Goal: Task Accomplishment & Management: Use online tool/utility

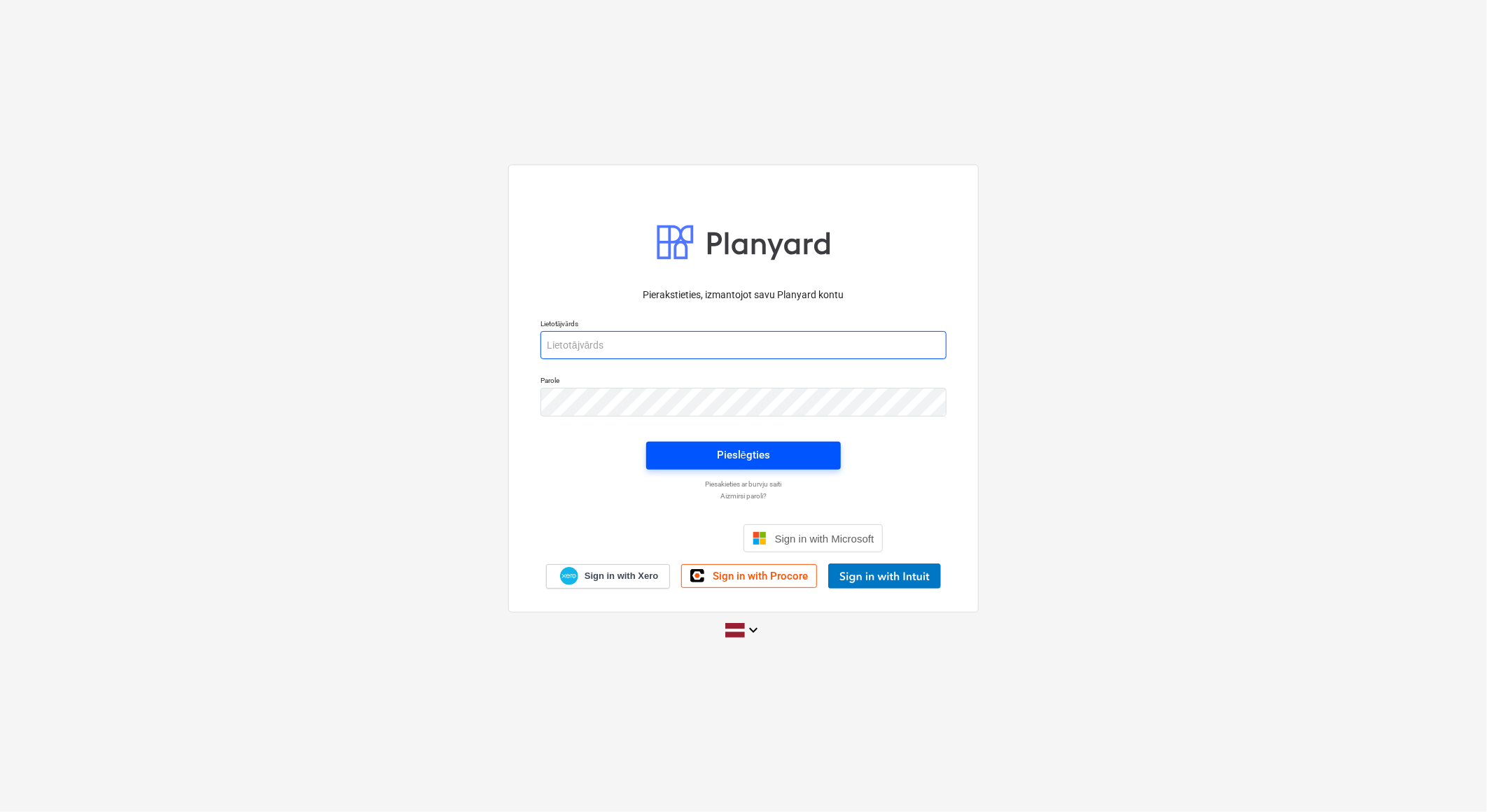
type input "[EMAIL_ADDRESS][DOMAIN_NAME]"
click at [779, 446] on span "Pieslēgties" at bounding box center [744, 455] width 161 height 19
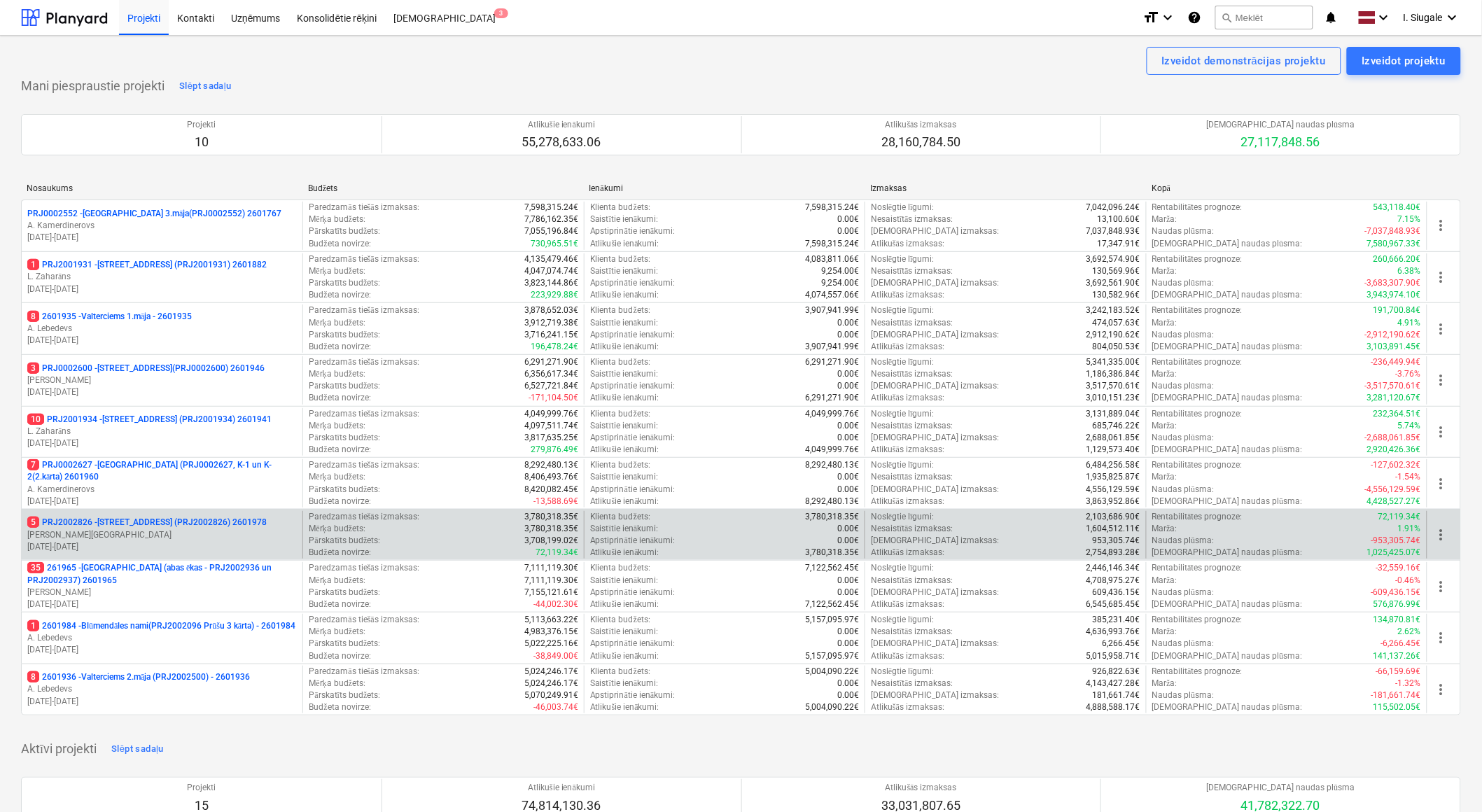
click at [170, 537] on p "[PERSON_NAME][GEOGRAPHIC_DATA]" at bounding box center [162, 535] width 270 height 12
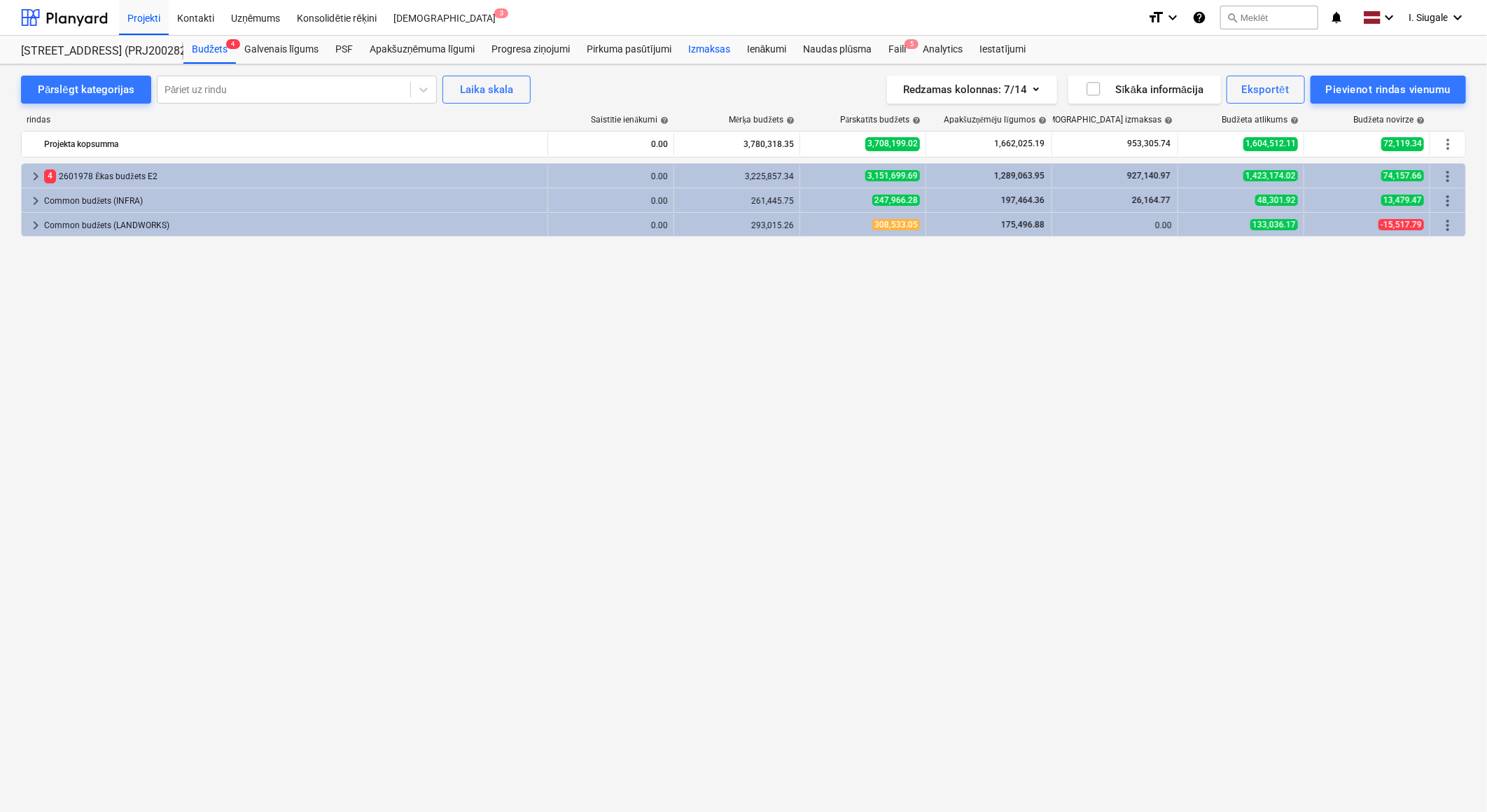
click at [710, 44] on div "Izmaksas" at bounding box center [709, 49] width 59 height 28
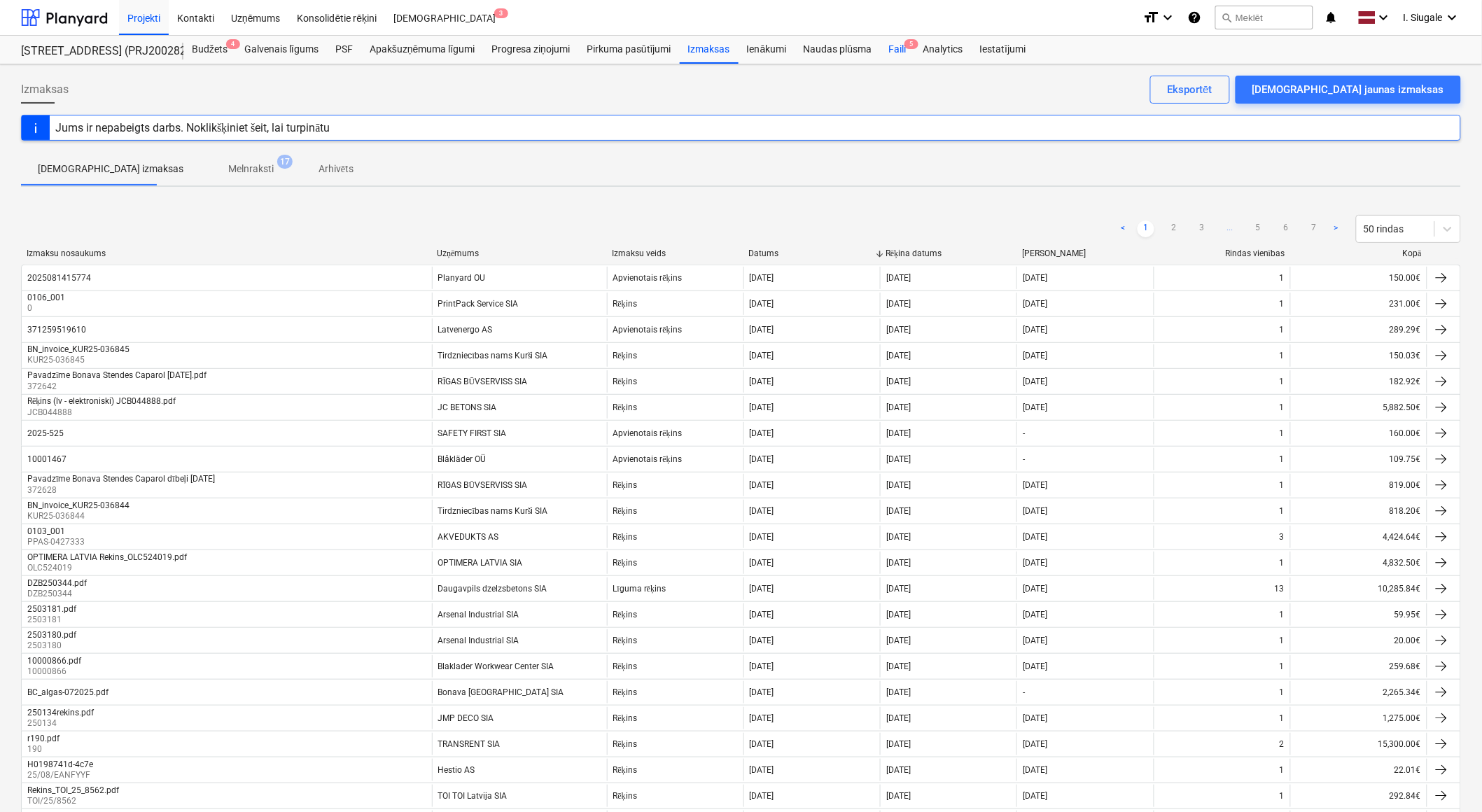
click at [896, 49] on div "Faili 5" at bounding box center [897, 49] width 34 height 28
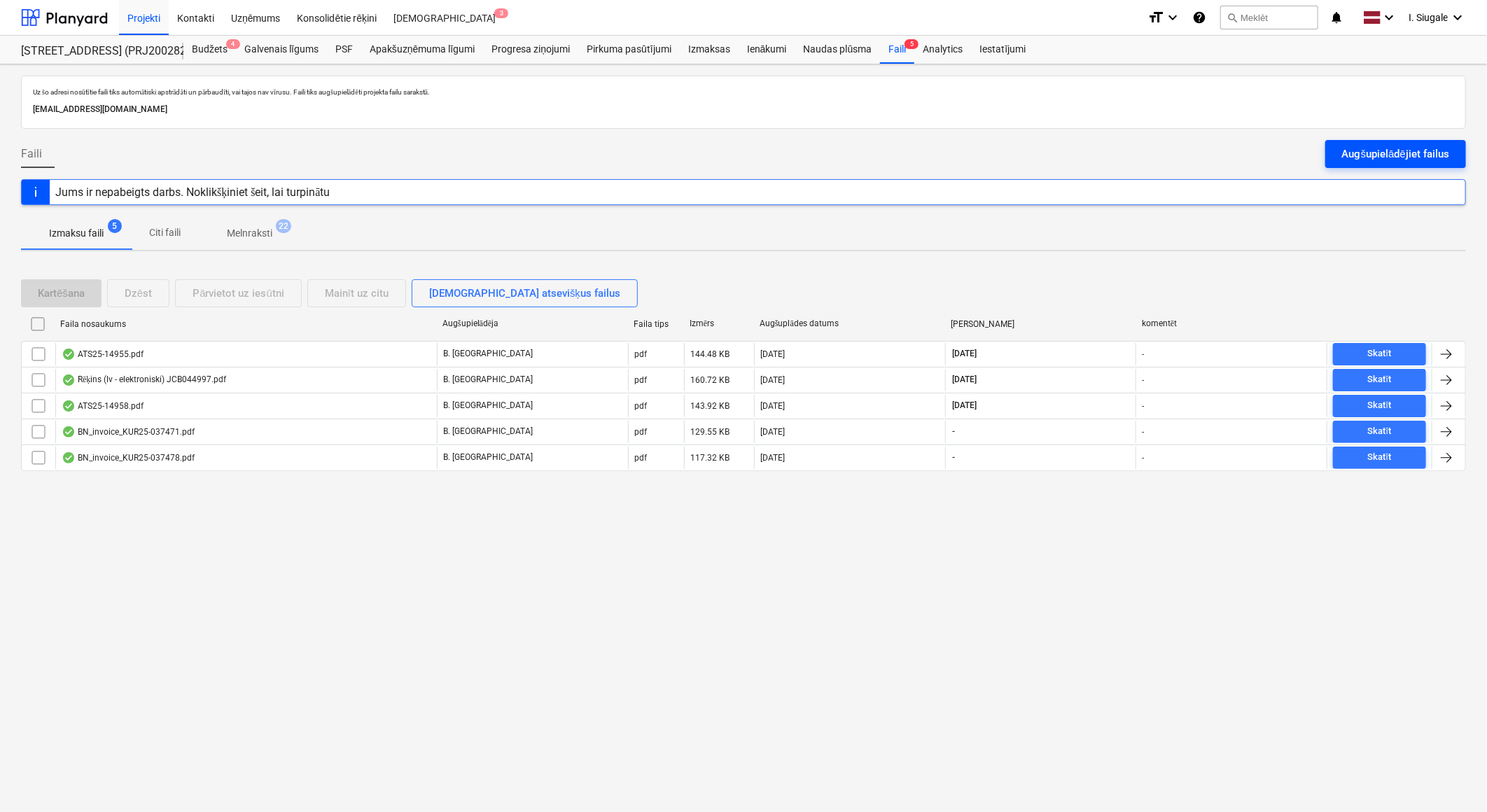
click at [1382, 148] on div "Augšupielādējiet failus" at bounding box center [1396, 154] width 107 height 19
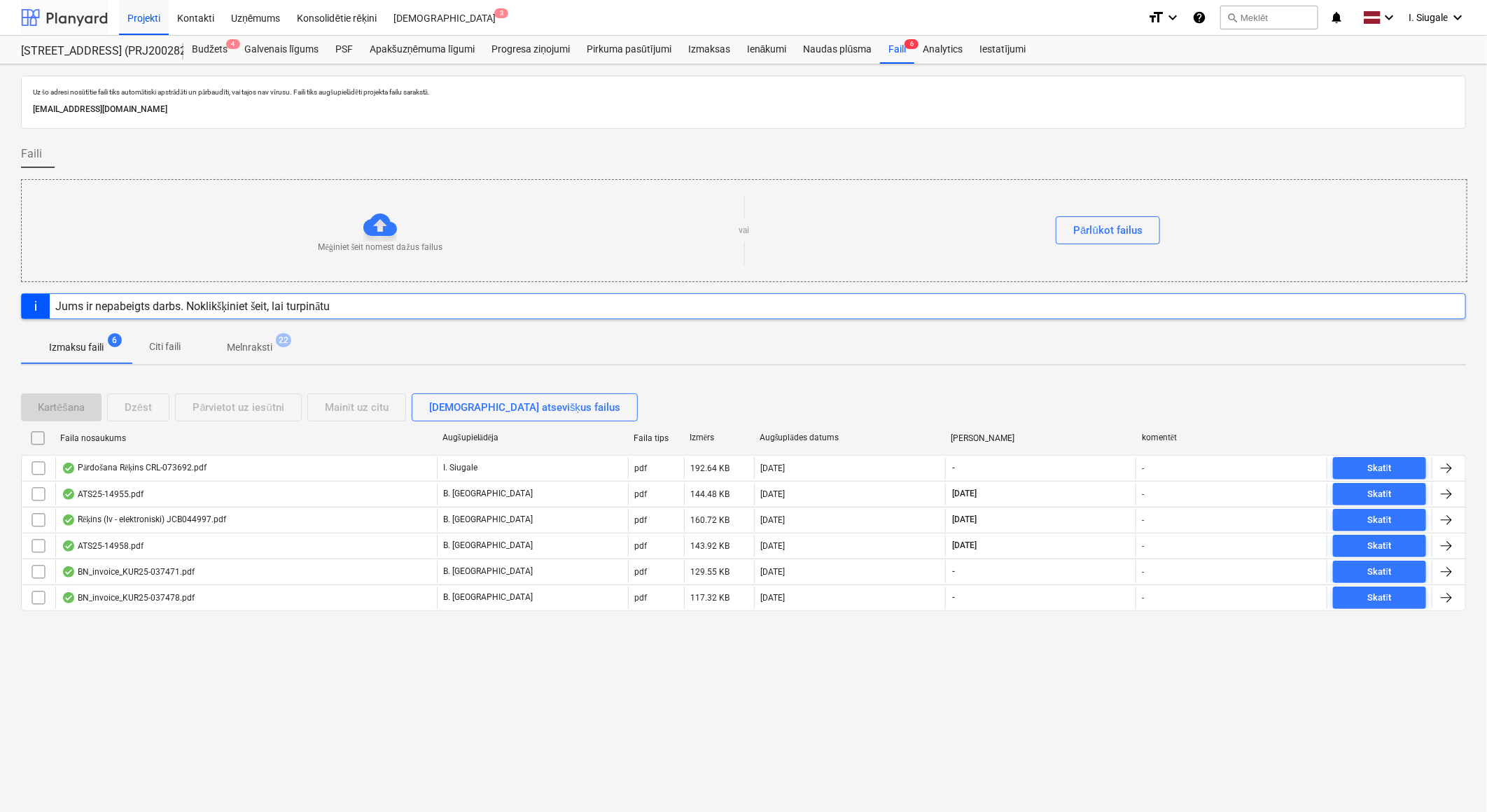
click at [59, 14] on div at bounding box center [64, 17] width 86 height 35
